Goal: Task Accomplishment & Management: Complete application form

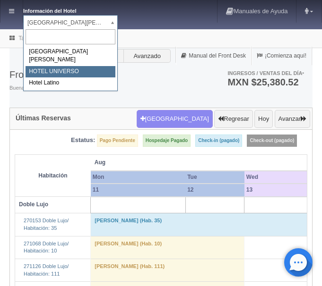
select select "358"
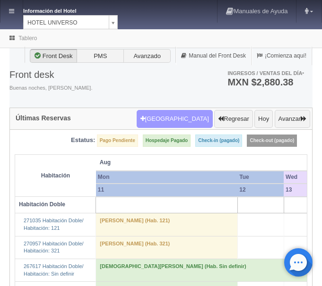
click at [188, 115] on button "Nueva Reserva" at bounding box center [174, 119] width 76 height 18
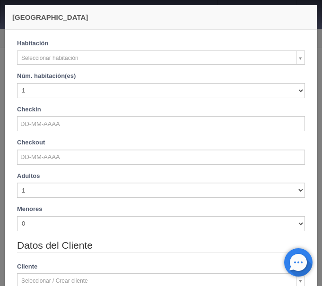
checkbox input "false"
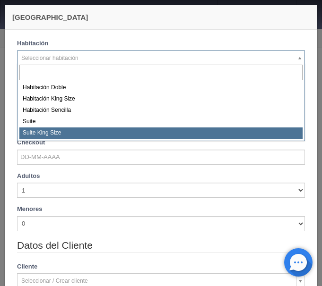
select select "588"
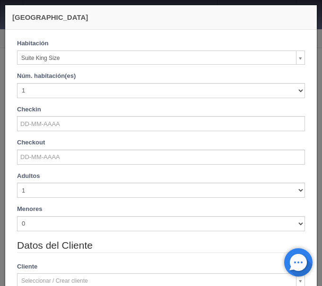
checkbox input "false"
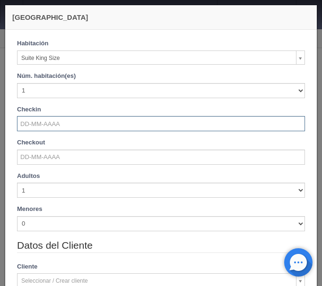
click at [56, 124] on input "text" at bounding box center [161, 123] width 288 height 15
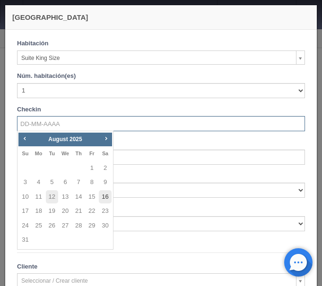
click at [103, 198] on link "16" at bounding box center [105, 197] width 12 height 14
type input "16-08-2025"
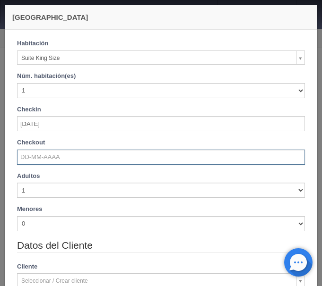
click at [72, 159] on input "text" at bounding box center [161, 157] width 288 height 15
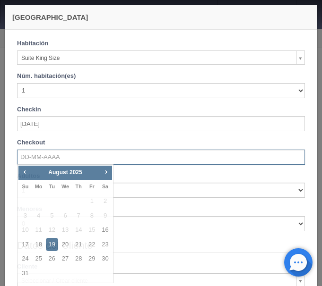
checkbox input "false"
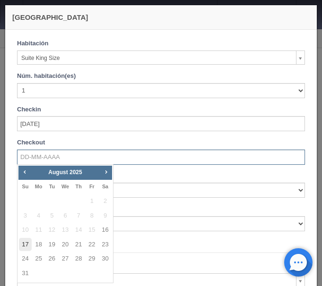
click at [24, 242] on link "17" at bounding box center [25, 245] width 12 height 14
type input "17-08-2025"
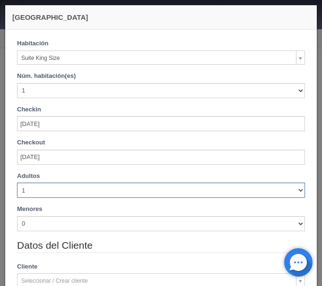
click at [17, 183] on select "1 2 3 4 5 6 7 8 9 10" at bounding box center [161, 190] width 288 height 15
checkbox input "false"
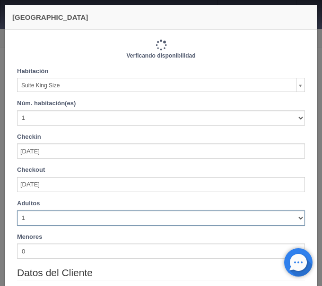
type input "1210.00"
checkbox input "false"
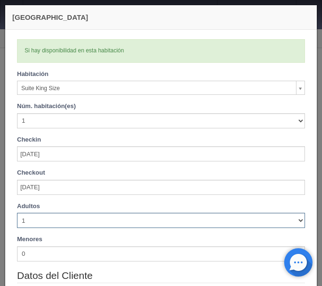
select select "6"
click option "6" at bounding box center [0, 0] width 0 height 0
checkbox input "false"
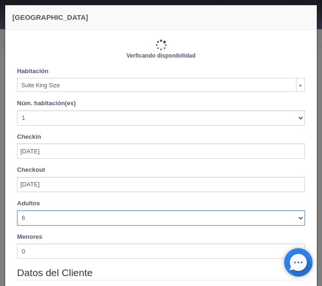
type input "1370.00"
checkbox input "false"
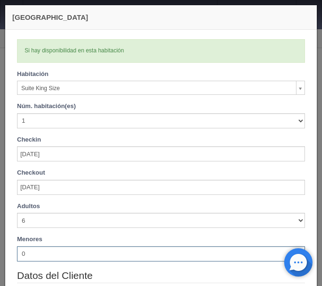
click at [17, 246] on select "0 1 2 3 4 5 6 7 8 9 10" at bounding box center [161, 253] width 288 height 15
select select "1"
click option "1" at bounding box center [0, 0] width 0 height 0
checkbox input "false"
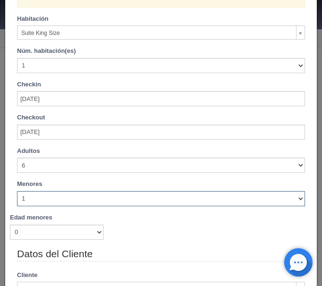
scroll to position [79, 0]
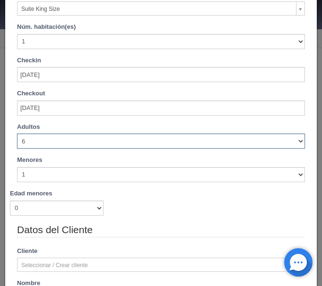
click at [17, 134] on select "1 2 3 4 5 6 7 8 9 10" at bounding box center [161, 141] width 288 height 15
select select "5"
click option "5" at bounding box center [0, 0] width 0 height 0
checkbox input "false"
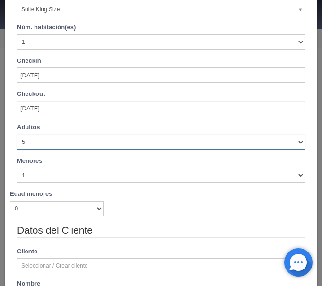
scroll to position [0, 0]
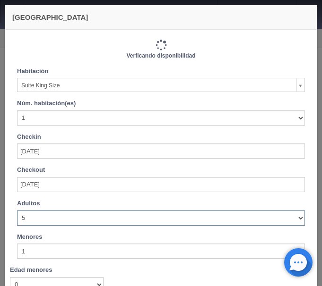
type input "1290.00"
checkbox input "false"
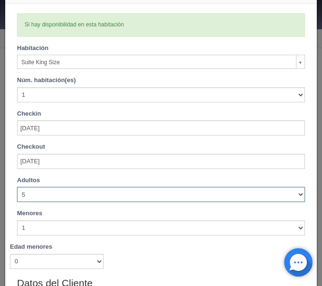
scroll to position [40, 0]
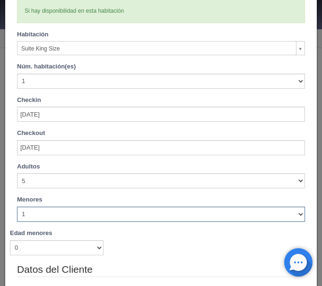
click at [17, 207] on select "0 1 2 3 4 5 6 7 8 9 10" at bounding box center [161, 214] width 288 height 15
select select "2"
click option "2" at bounding box center [0, 0] width 0 height 0
checkbox input "false"
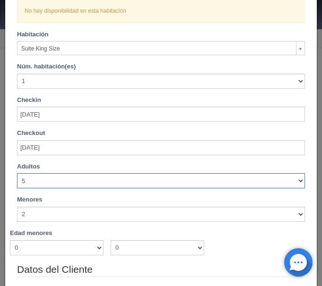
click at [17, 173] on select "1 2 3 4 5 6 7 8 9 10" at bounding box center [161, 180] width 288 height 15
select select "6"
click option "6" at bounding box center [0, 0] width 0 height 0
checkbox input "false"
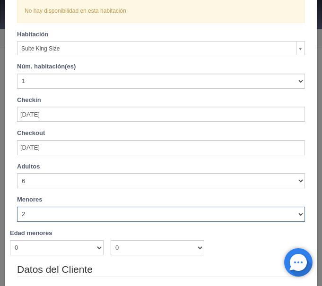
click at [17, 207] on select "0 1 2 3 4 5 6 7 8 9 10" at bounding box center [161, 214] width 288 height 15
select select "0"
click option "0" at bounding box center [0, 0] width 0 height 0
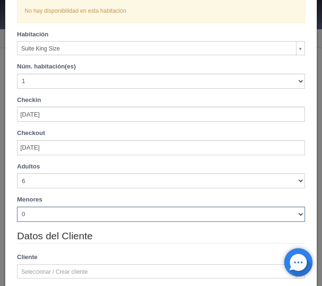
checkbox input "false"
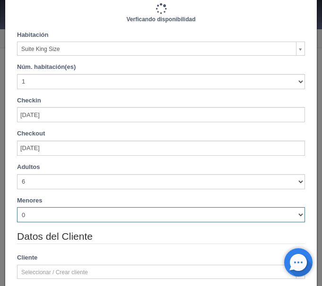
type input "1370.00"
checkbox input "false"
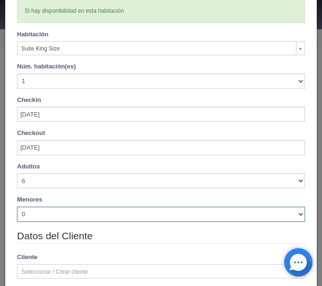
click at [17, 207] on select "0 1 2 3 4 5 6 7 8 9 10" at bounding box center [161, 214] width 288 height 15
select select "1"
click option "1" at bounding box center [0, 0] width 0 height 0
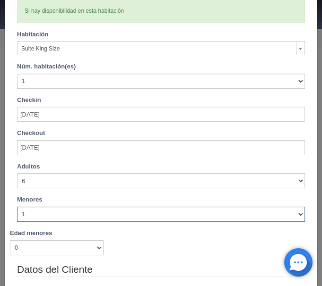
checkbox input "false"
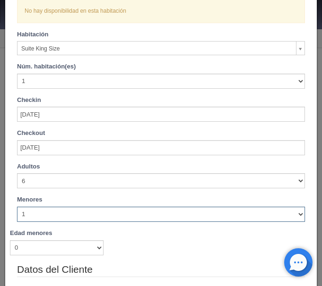
click at [17, 207] on select "0 1 2 3 4 5 6 7 8 9 10" at bounding box center [161, 214] width 288 height 15
select select "0"
click option "0" at bounding box center [0, 0] width 0 height 0
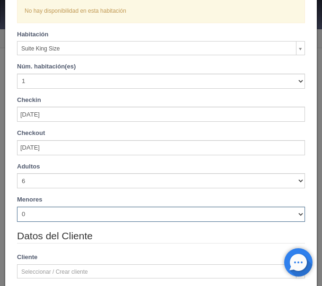
checkbox input "false"
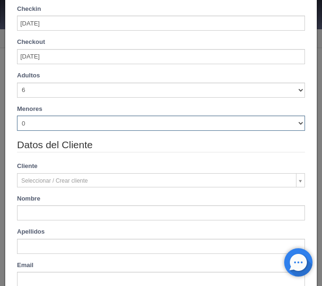
type input "1370.00"
checkbox input "false"
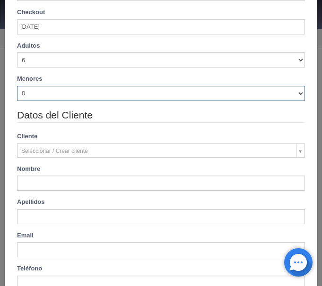
scroll to position [198, 0]
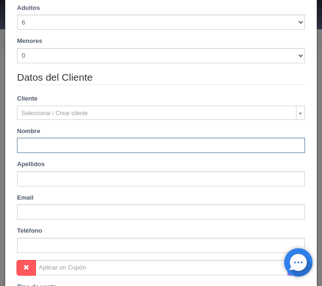
click at [65, 144] on input "text" at bounding box center [161, 145] width 288 height 15
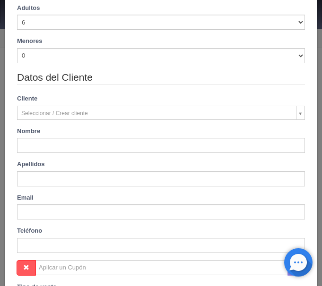
type input "[PERSON_NAME][US_STATE]"
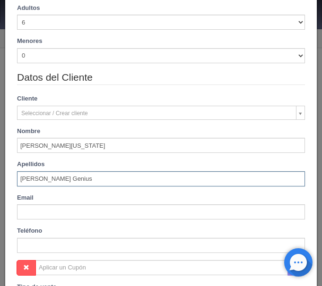
click at [117, 177] on input "NERY MOLINERO Genius" at bounding box center [161, 178] width 288 height 15
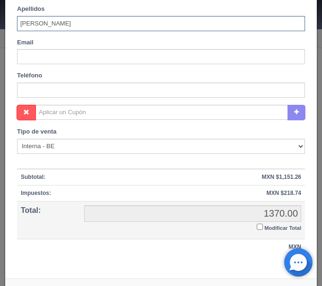
scroll to position [385, 0]
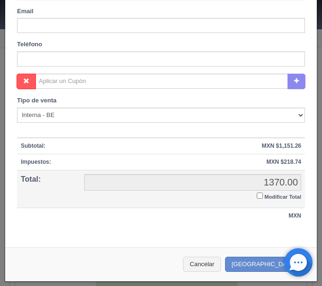
type input "[PERSON_NAME]"
click at [259, 195] on input "Modificar Total" at bounding box center [259, 196] width 6 height 6
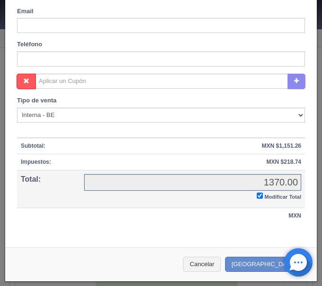
checkbox input "true"
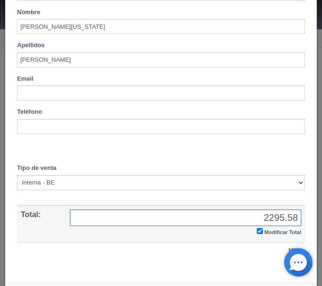
scroll to position [352, 0]
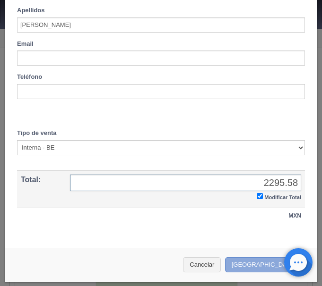
type input "2295.58"
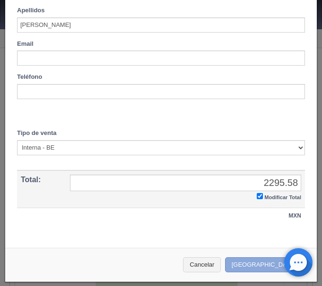
click at [267, 261] on button "[GEOGRAPHIC_DATA]" at bounding box center [266, 265] width 82 height 16
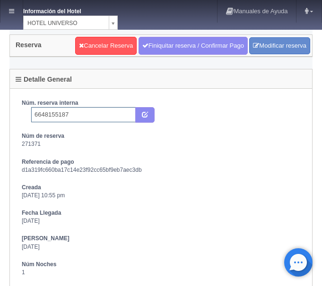
click at [33, 113] on input "6648155187" at bounding box center [83, 114] width 104 height 15
click at [93, 118] on input "Ver Nota 6648155187" at bounding box center [83, 114] width 104 height 15
type input "Ver Nota 6648155187 Booking"
click at [144, 112] on icon "submit" at bounding box center [145, 114] width 6 height 6
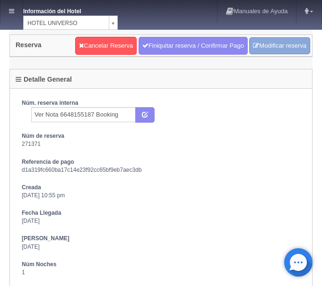
click at [264, 47] on link "Modificar reserva" at bounding box center [279, 45] width 61 height 17
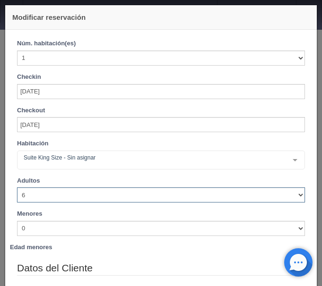
click at [17, 187] on select "1 2 3 4 5 6 7 8 9 10" at bounding box center [161, 194] width 288 height 15
select select "4"
click option "4" at bounding box center [0, 0] width 0 height 0
checkbox input "false"
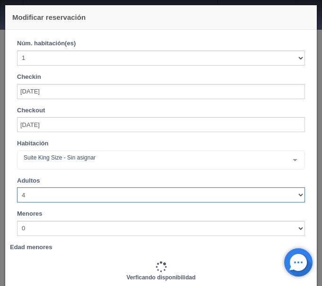
type input "1210.00"
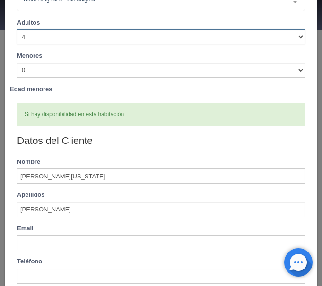
scroll to position [278, 0]
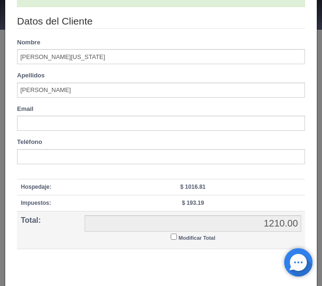
click at [174, 236] on input "Modificar Total" at bounding box center [173, 237] width 6 height 6
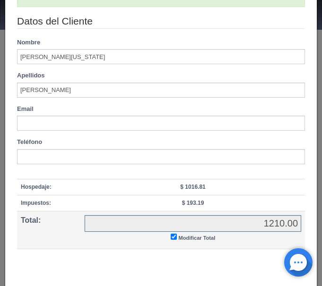
checkbox input "true"
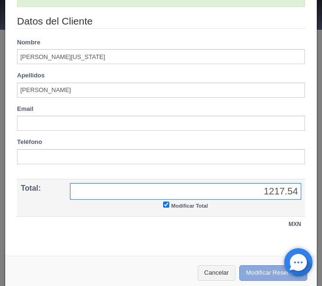
type input "1217.54"
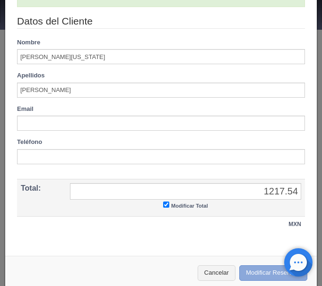
click at [249, 274] on button "Modificar Reserva" at bounding box center [273, 273] width 68 height 16
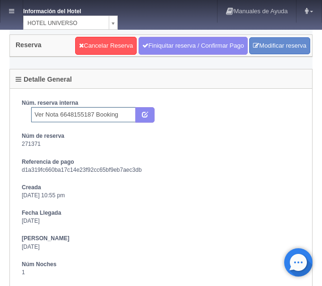
click at [59, 116] on input "Ver Nota 6648155187 Booking" at bounding box center [83, 114] width 104 height 15
type input "6648155187 Booking"
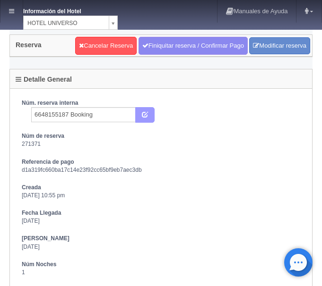
click at [141, 111] on button "submit" at bounding box center [144, 115] width 19 height 16
click at [17, 4] on link at bounding box center [11, 11] width 22 height 23
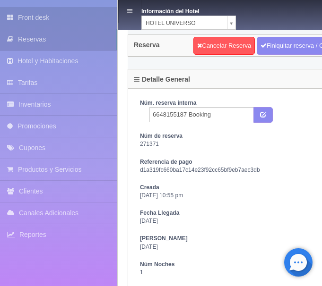
click at [45, 15] on link "Front desk" at bounding box center [58, 17] width 117 height 21
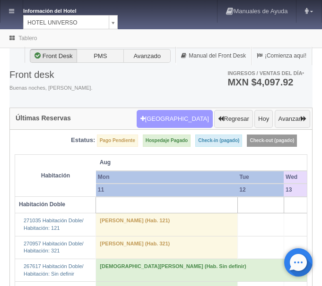
click at [178, 122] on button "[GEOGRAPHIC_DATA]" at bounding box center [174, 119] width 76 height 18
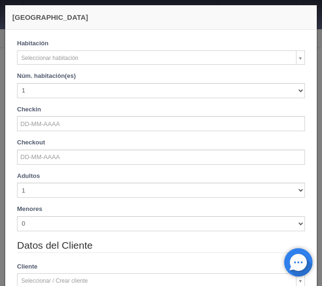
checkbox input "false"
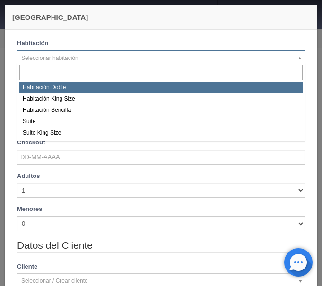
select select "583"
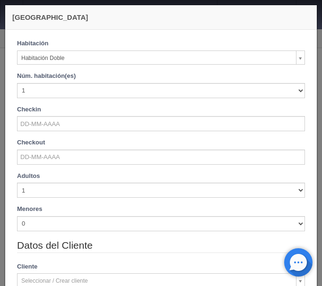
checkbox input "false"
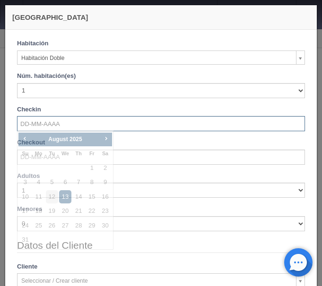
click at [65, 126] on input "text" at bounding box center [161, 123] width 288 height 15
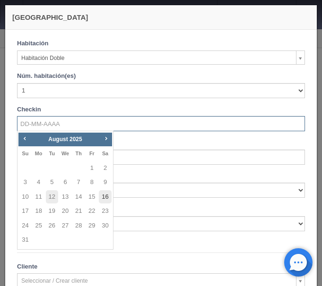
click at [107, 199] on link "16" at bounding box center [105, 197] width 12 height 14
type input "[DATE]"
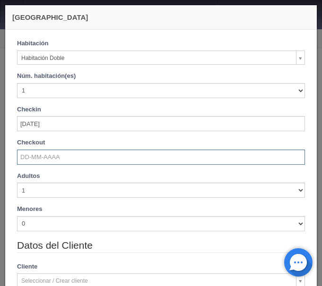
click at [65, 156] on input "text" at bounding box center [161, 157] width 288 height 15
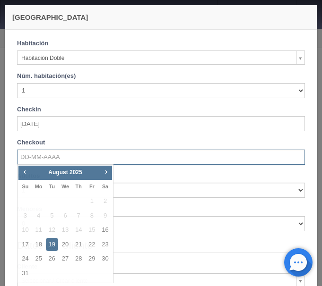
checkbox input "false"
click at [25, 245] on link "17" at bounding box center [25, 245] width 12 height 14
type input "[DATE]"
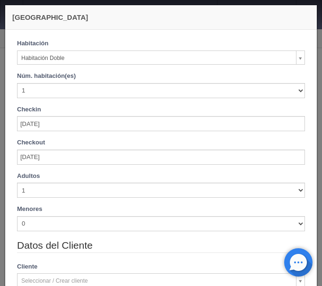
checkbox input "false"
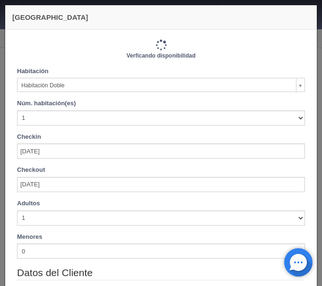
type input "1030.00"
checkbox input "false"
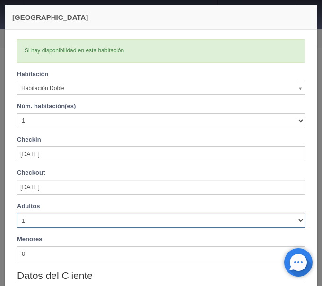
select select "2"
click option "2" at bounding box center [0, 0] width 0 height 0
checkbox input "false"
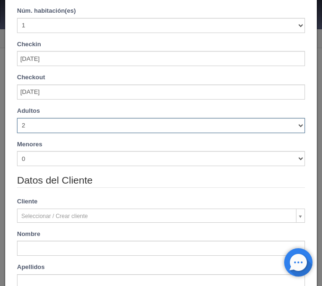
scroll to position [119, 0]
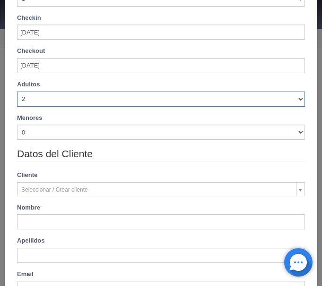
type input "1030.00"
checkbox input "false"
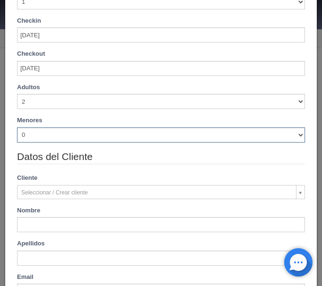
click at [17, 127] on select "0 1 2 3 4 5 6 7 8 9 10" at bounding box center [161, 134] width 288 height 15
select select "1"
click option "1" at bounding box center [0, 0] width 0 height 0
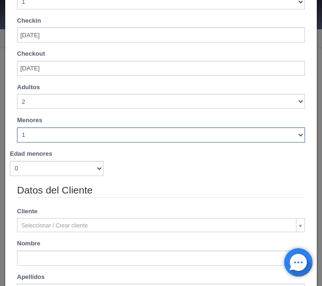
checkbox input "false"
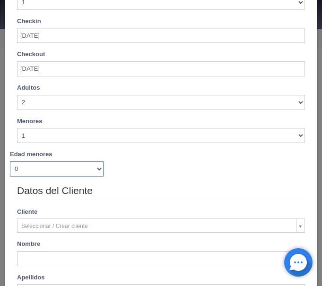
click at [10, 161] on select "0 1 2 3 4 5 6 7 8 9 10 11 12 13 14 15 16 17 18" at bounding box center [56, 168] width 93 height 15
type input "1030.00"
checkbox input "false"
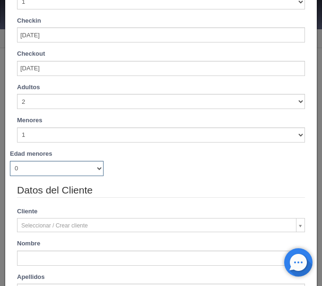
select select "6"
click option "6" at bounding box center [0, 0] width 0 height 0
checkbox input "false"
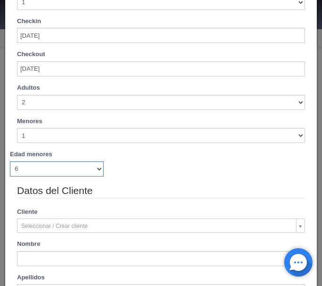
type input "1030.00"
checkbox input "false"
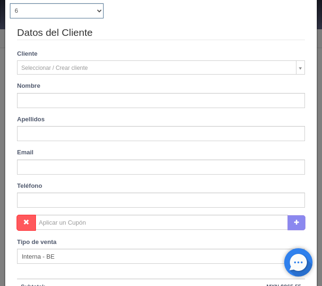
scroll to position [278, 0]
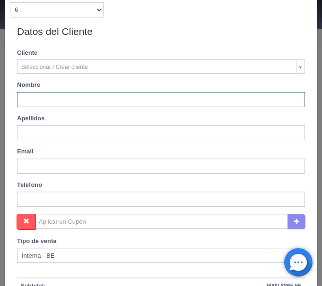
click at [106, 100] on input "text" at bounding box center [161, 99] width 288 height 15
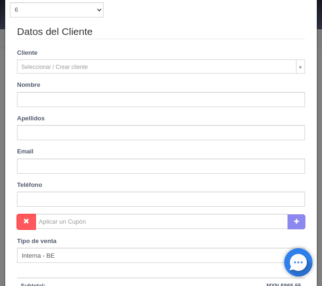
type input "MAYRA VIRGINIA"
type input "NERY MOLINERO"
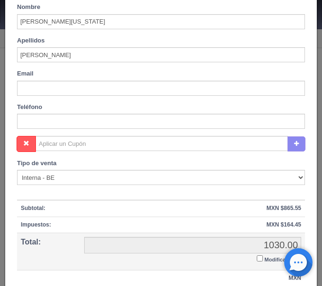
scroll to position [397, 0]
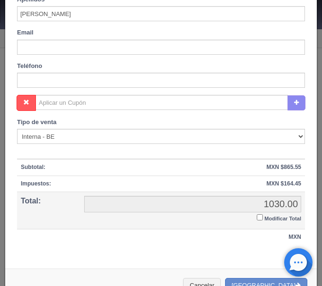
click at [258, 219] on input "Modificar Total" at bounding box center [259, 217] width 6 height 6
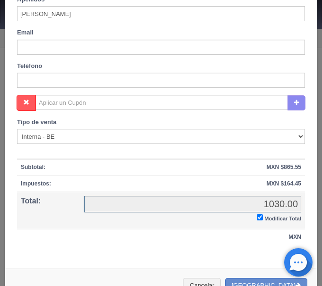
checkbox input "true"
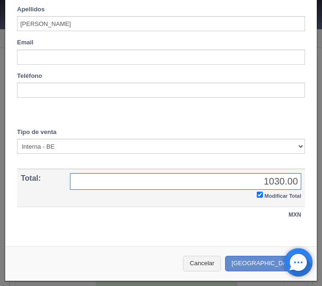
scroll to position [386, 0]
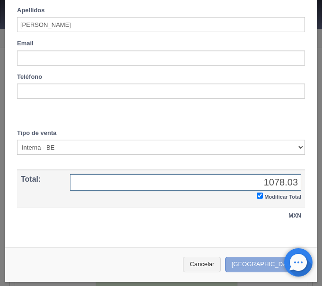
type input "1078.03"
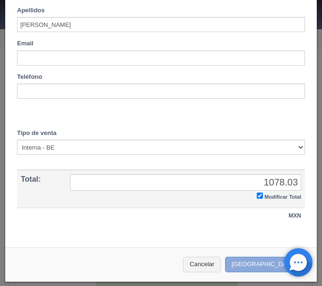
click at [266, 263] on button "[GEOGRAPHIC_DATA]" at bounding box center [266, 265] width 82 height 16
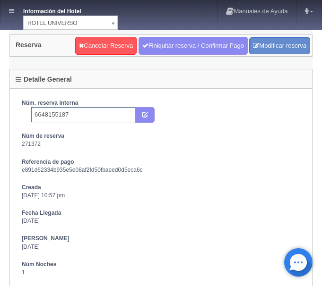
click at [103, 114] on input "6648155187" at bounding box center [83, 114] width 104 height 15
type input "6648155187 Booking"
click at [150, 114] on button "submit" at bounding box center [144, 115] width 19 height 16
click at [8, 13] on link at bounding box center [11, 11] width 22 height 23
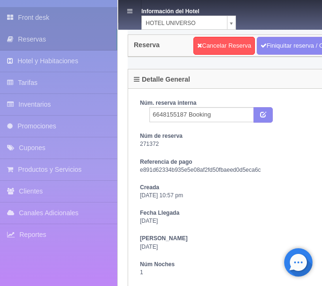
click at [47, 21] on link "Front desk" at bounding box center [58, 17] width 117 height 21
